Goal: Transaction & Acquisition: Purchase product/service

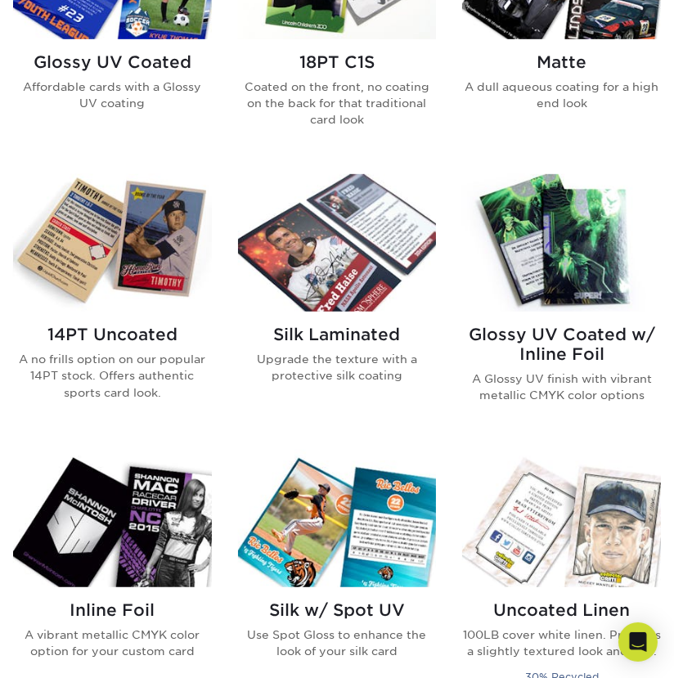
scroll to position [981, 0]
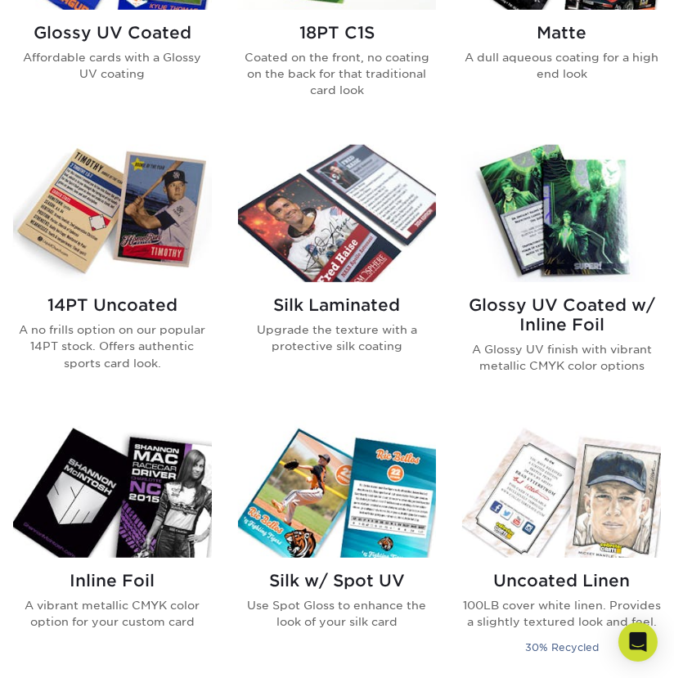
click at [558, 179] on img at bounding box center [561, 213] width 199 height 137
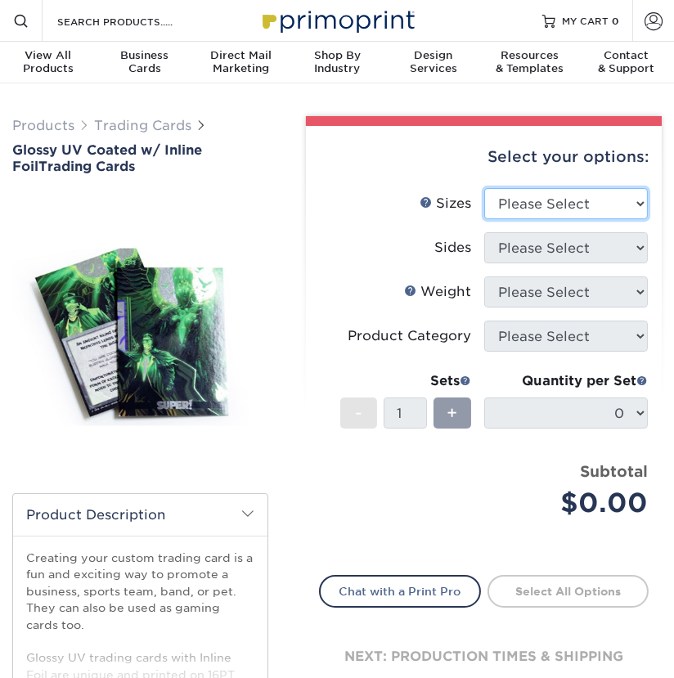
click at [578, 209] on select "Please Select 2.5" x 3.5"" at bounding box center [566, 203] width 164 height 31
select select "2.50x3.50"
click at [484, 188] on select "Please Select 2.5" x 3.5"" at bounding box center [566, 203] width 164 height 31
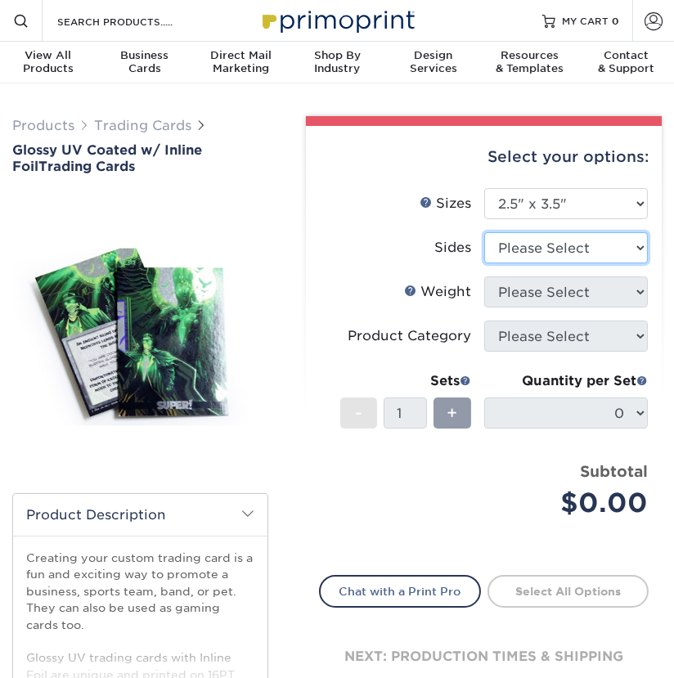
click at [531, 247] on select "Please Select Print Both Sides - Foil Back Only Print Both Sides - Foil Both Si…" at bounding box center [566, 247] width 164 height 31
select select "2ba18f74-0f96-487e-8b6e-985b404b3305"
click at [484, 232] on select "Please Select Print Both Sides - Foil Back Only Print Both Sides - Foil Both Si…" at bounding box center [566, 247] width 164 height 31
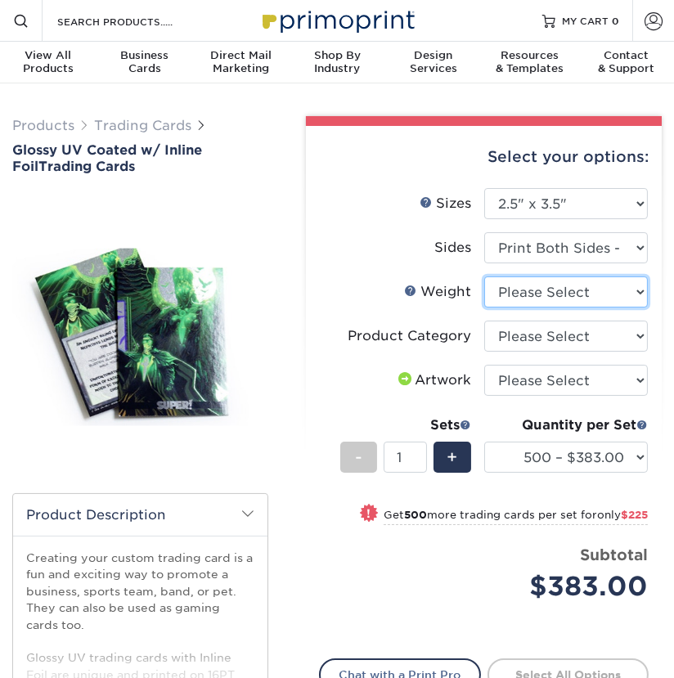
click at [510, 287] on select "Please Select 16PT" at bounding box center [566, 291] width 164 height 31
select select "16PT"
click at [484, 276] on select "Please Select 16PT" at bounding box center [566, 291] width 164 height 31
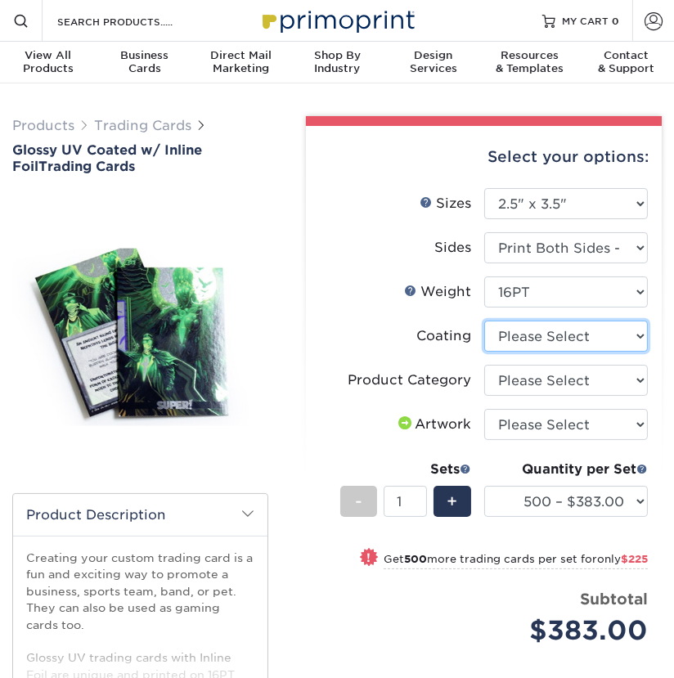
click at [524, 335] on select at bounding box center [566, 336] width 164 height 31
select select "ae367451-b2b8-45df-a344-0f05b6a12993"
click at [484, 321] on select at bounding box center [566, 336] width 164 height 31
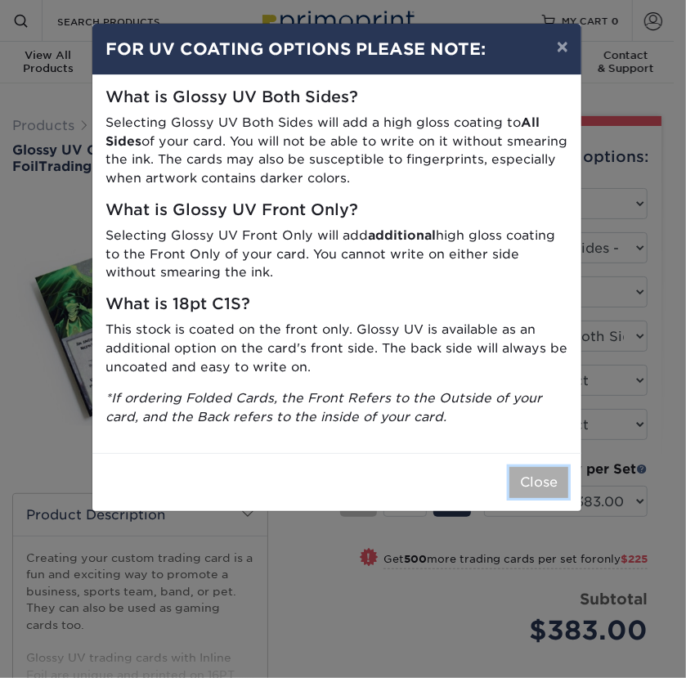
click at [523, 482] on button "Close" at bounding box center [539, 482] width 59 height 31
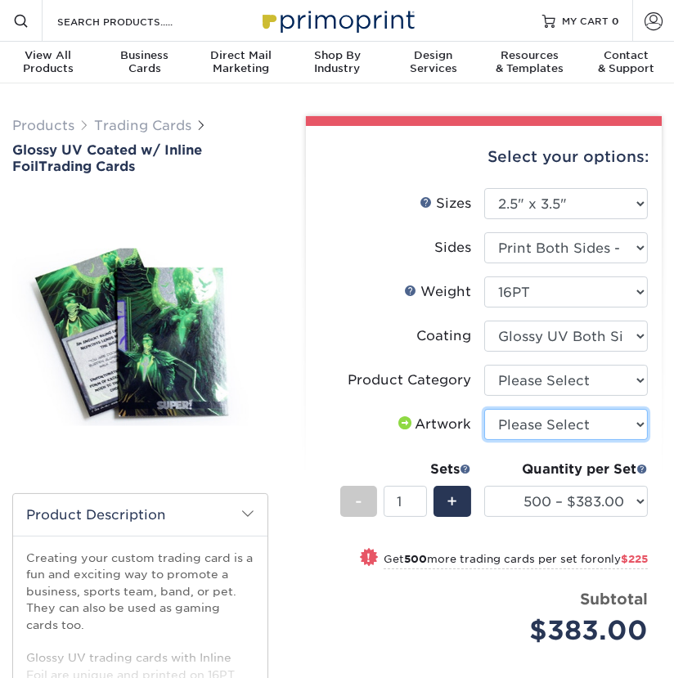
click at [510, 429] on select "Please Select I will upload files I need a design - $100" at bounding box center [566, 424] width 164 height 31
select select "upload"
click at [484, 409] on select "Please Select I will upload files I need a design - $100" at bounding box center [566, 424] width 164 height 31
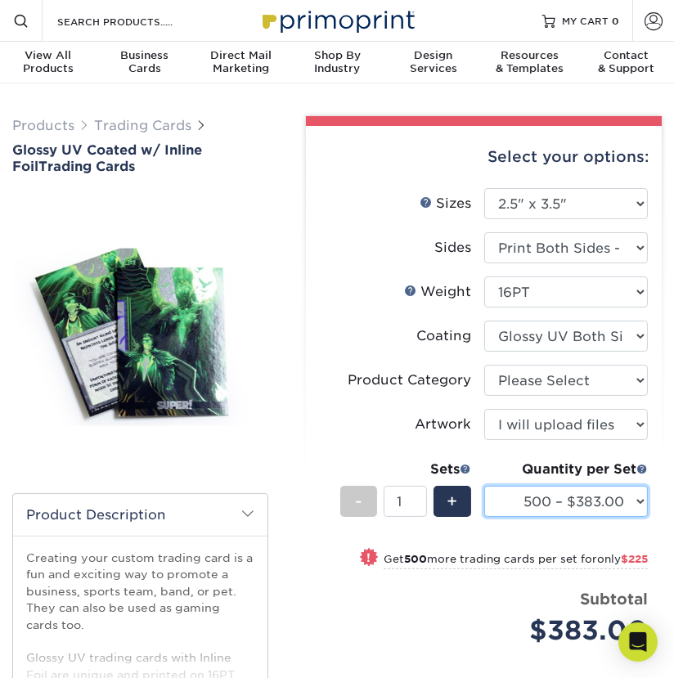
click at [616, 506] on select "500 – $383.00 1000 – $608.00 2500 – $883.00 5000 – $1252.00" at bounding box center [566, 501] width 164 height 31
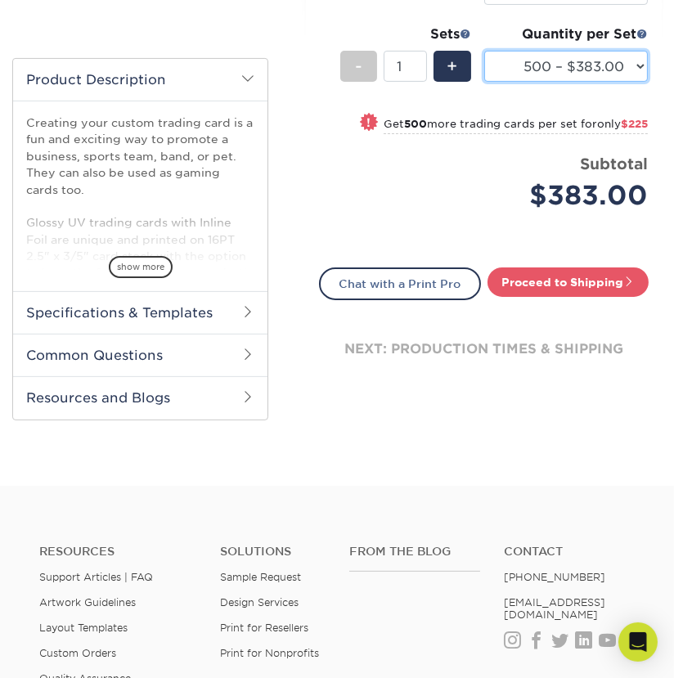
scroll to position [327, 0]
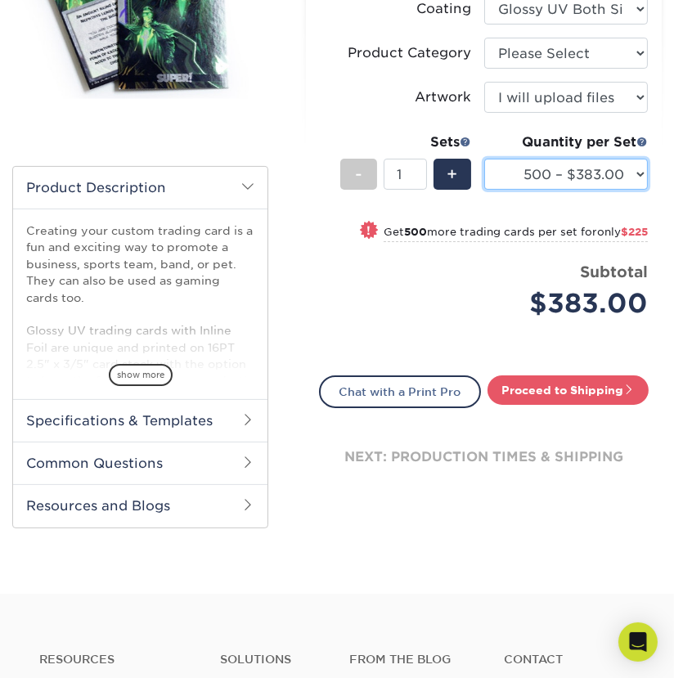
click at [623, 172] on select "500 – $383.00 1000 – $608.00 2500 – $883.00 5000 – $1252.00" at bounding box center [566, 174] width 164 height 31
